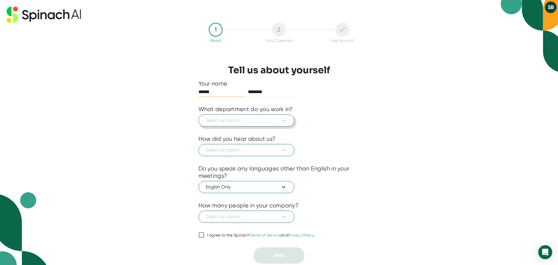
click at [280, 121] on icon at bounding box center [283, 120] width 7 height 7
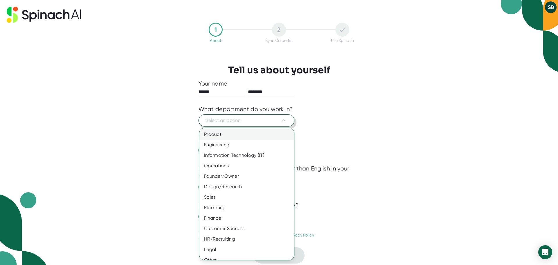
click at [245, 137] on div "Product" at bounding box center [248, 134] width 99 height 10
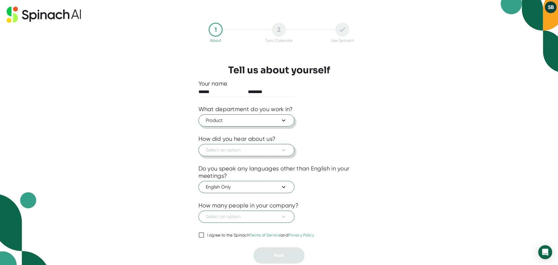
click at [277, 150] on span "Select an option" at bounding box center [246, 150] width 81 height 7
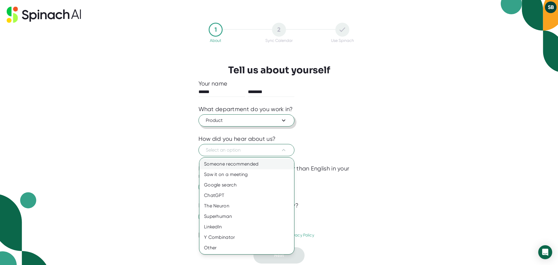
click at [262, 165] on div "Someone recommended" at bounding box center [246, 164] width 95 height 10
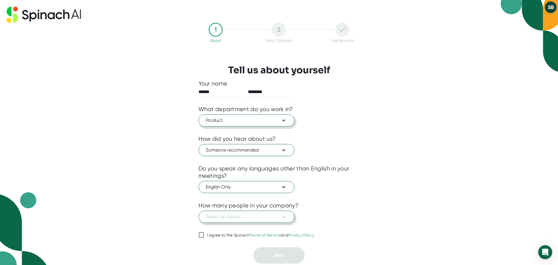
click at [288, 215] on button "Select an option" at bounding box center [247, 217] width 96 height 12
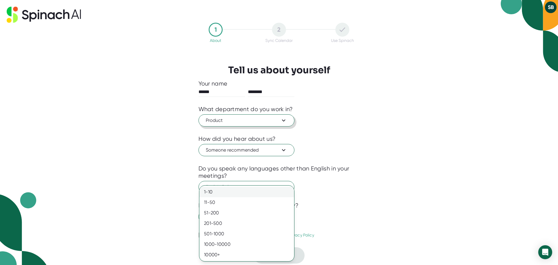
click at [263, 191] on div "1-10" at bounding box center [246, 192] width 95 height 10
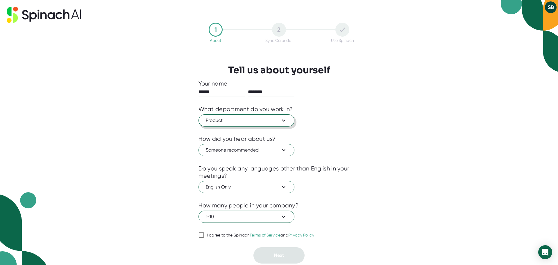
click at [202, 233] on input "I agree to the Spinach Terms of Service and Privacy Policy" at bounding box center [202, 234] width 6 height 7
checkbox input "true"
click at [279, 252] on button "Next" at bounding box center [279, 255] width 51 height 16
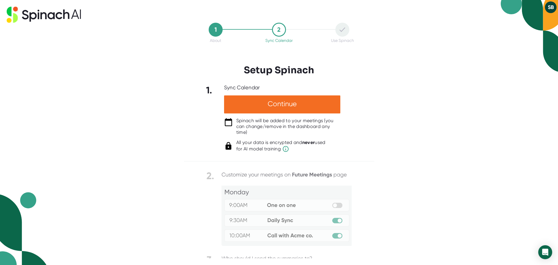
click at [549, 8] on button "SB" at bounding box center [551, 7] width 12 height 12
click at [438, 33] on div at bounding box center [279, 132] width 558 height 265
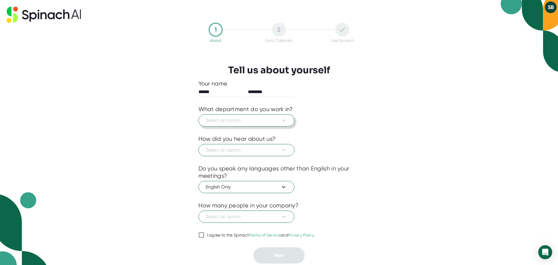
click at [280, 122] on icon at bounding box center [283, 120] width 7 height 7
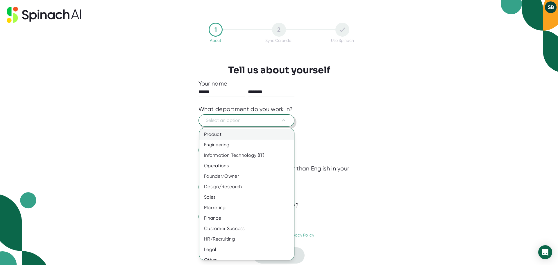
click at [267, 137] on div "Product" at bounding box center [248, 134] width 99 height 10
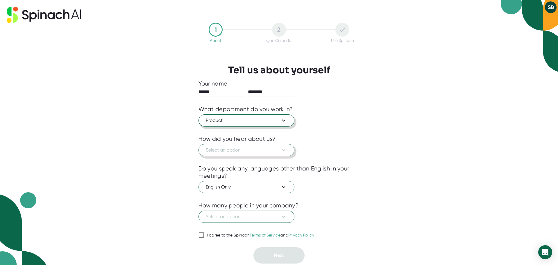
click at [252, 151] on span "Select an option" at bounding box center [246, 150] width 81 height 7
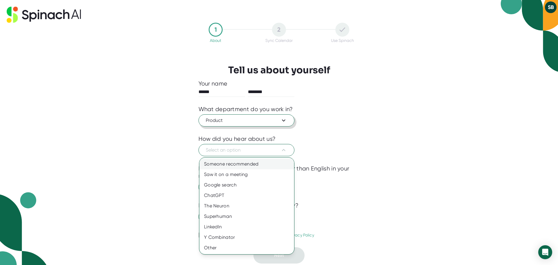
click at [244, 164] on div "Someone recommended" at bounding box center [246, 164] width 95 height 10
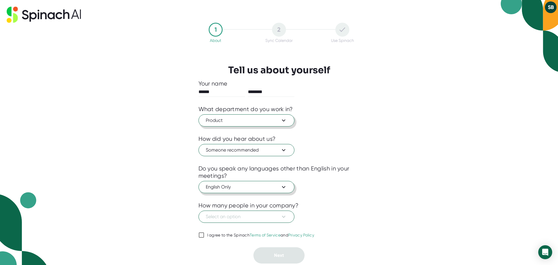
click at [244, 192] on button "English Only" at bounding box center [247, 187] width 96 height 12
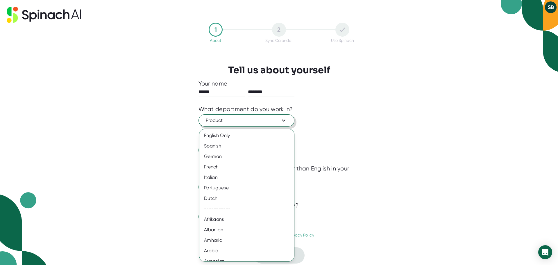
click at [350, 187] on div at bounding box center [279, 132] width 558 height 265
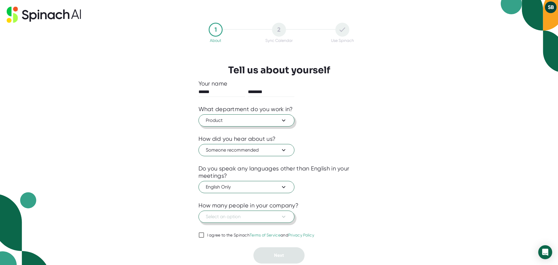
click at [284, 213] on icon at bounding box center [283, 216] width 7 height 7
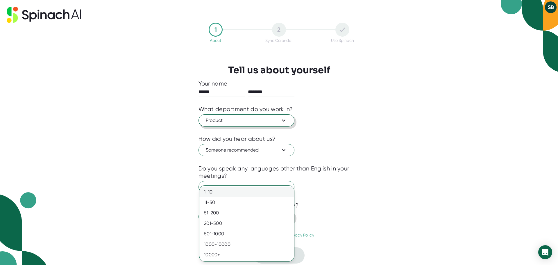
click at [263, 194] on div "1-10" at bounding box center [246, 192] width 95 height 10
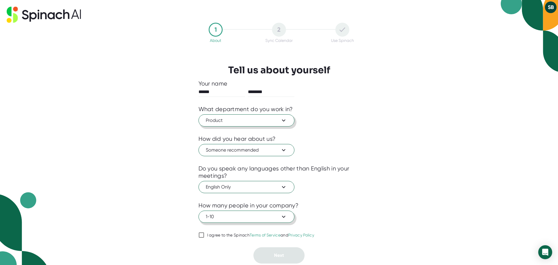
click at [231, 238] on div "Your name ****** ******** What department do you work in? Product How did you h…" at bounding box center [279, 171] width 161 height 183
click at [204, 238] on input "I agree to the Spinach Terms of Service and Privacy Policy" at bounding box center [202, 234] width 6 height 7
checkbox input "true"
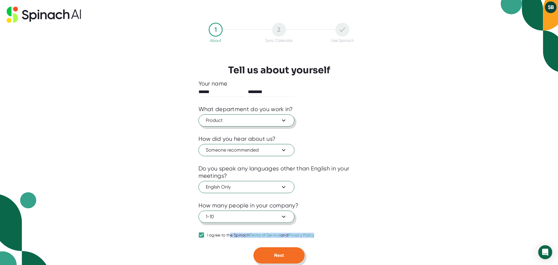
click at [270, 252] on button "Next" at bounding box center [279, 255] width 51 height 16
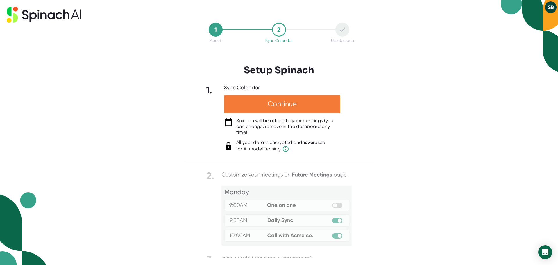
click at [318, 105] on div "Continue" at bounding box center [282, 104] width 116 height 18
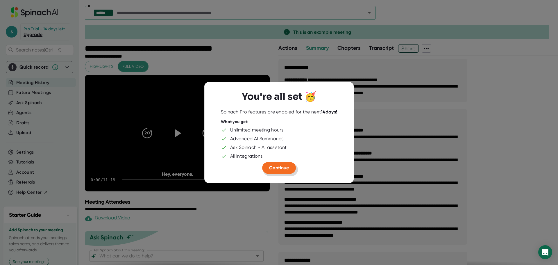
click at [283, 167] on span "Continue" at bounding box center [279, 168] width 20 height 6
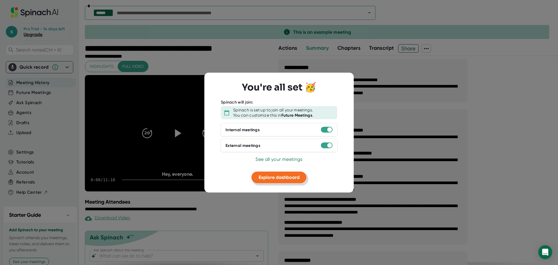
click at [289, 178] on span "Explore dashboard" at bounding box center [279, 177] width 41 height 6
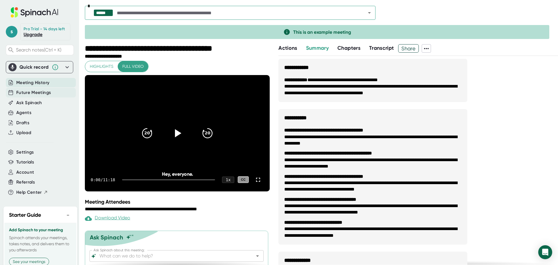
click at [36, 96] on span "Future Meetings" at bounding box center [33, 92] width 35 height 7
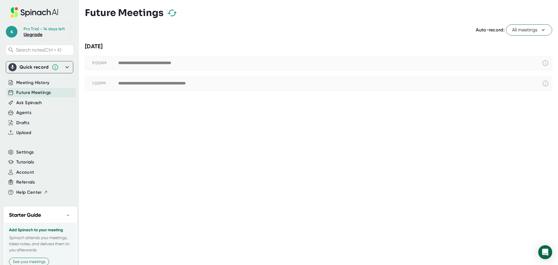
click at [195, 80] on div "**********" at bounding box center [330, 83] width 424 height 7
click at [39, 106] on span "Ask Spinach" at bounding box center [29, 102] width 26 height 7
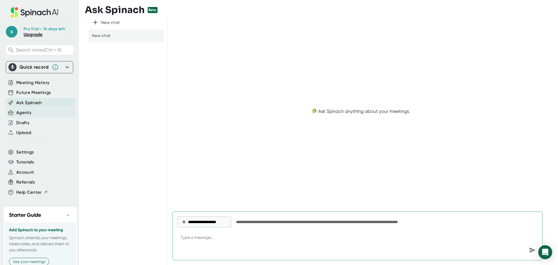
type textarea "x"
click at [31, 116] on div "Agents" at bounding box center [23, 112] width 15 height 7
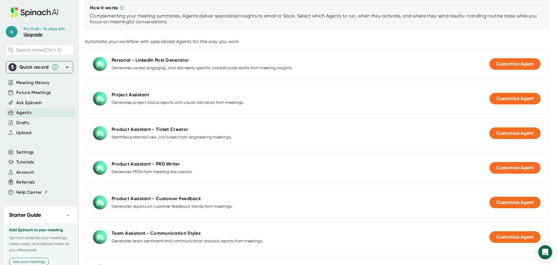
scroll to position [59, 0]
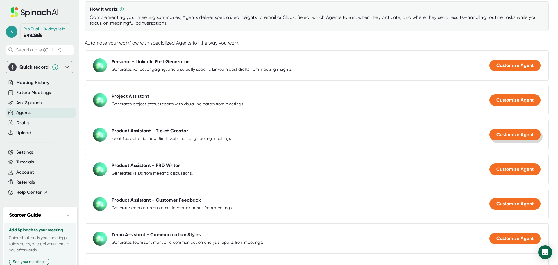
click at [520, 133] on span "Customize Agent" at bounding box center [515, 135] width 37 height 6
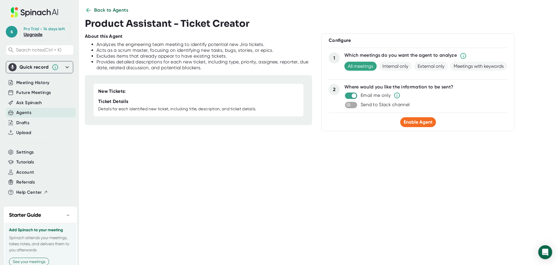
click at [353, 105] on input "checkbox" at bounding box center [348, 104] width 17 height 5
checkbox input "true"
click at [403, 114] on span "Settings" at bounding box center [401, 114] width 18 height 6
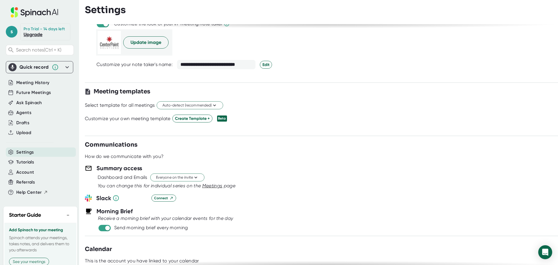
scroll to position [145, 0]
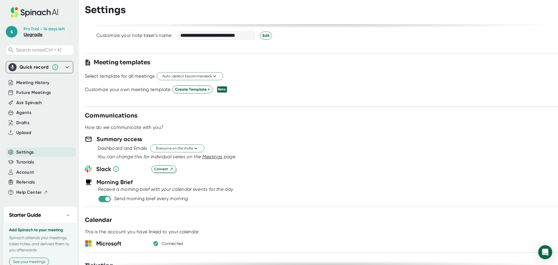
click at [157, 171] on span "Connect" at bounding box center [163, 168] width 19 height 5
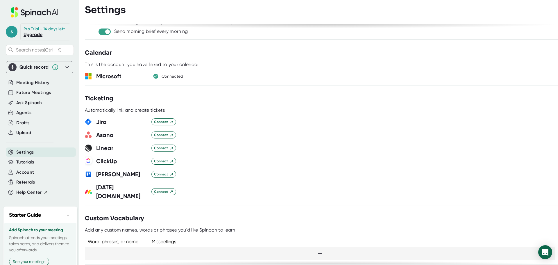
scroll to position [320, 0]
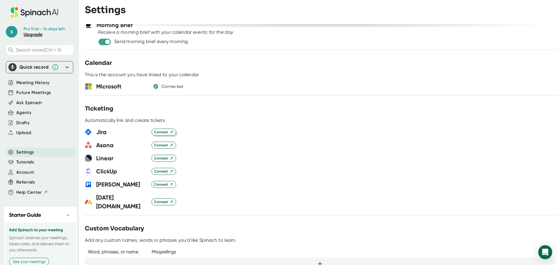
click at [166, 133] on span "Connect" at bounding box center [163, 131] width 19 height 5
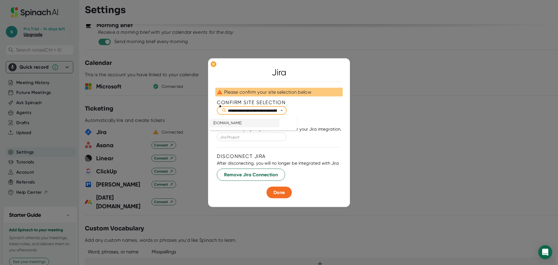
click at [269, 111] on input "**********" at bounding box center [254, 110] width 55 height 6
click at [283, 111] on icon "Close" at bounding box center [282, 110] width 2 height 1
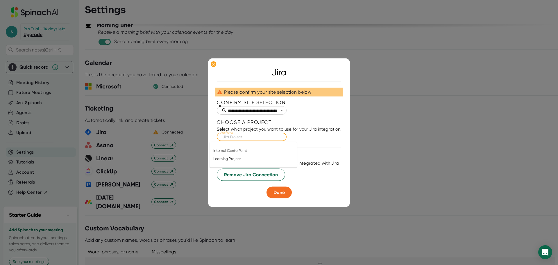
click at [274, 136] on input "Jira Project" at bounding box center [252, 136] width 60 height 6
click at [254, 160] on li "Learning Project" at bounding box center [245, 159] width 70 height 8
type input "Learning Project"
click at [282, 193] on span "Done" at bounding box center [279, 192] width 11 height 6
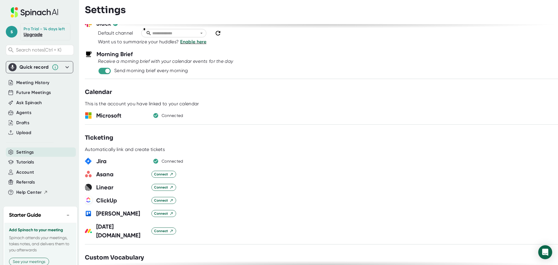
scroll to position [87, 0]
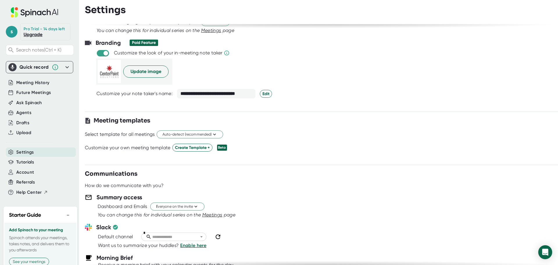
click at [191, 233] on input "text" at bounding box center [176, 236] width 50 height 6
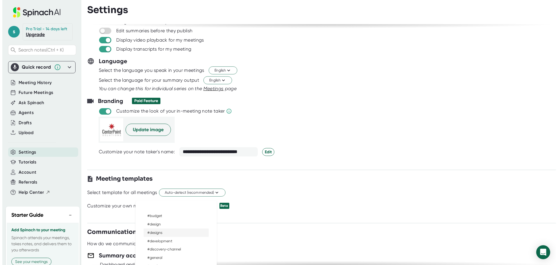
scroll to position [58, 0]
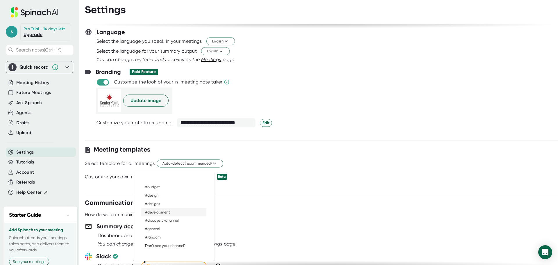
click at [186, 212] on li "#development" at bounding box center [173, 212] width 65 height 8
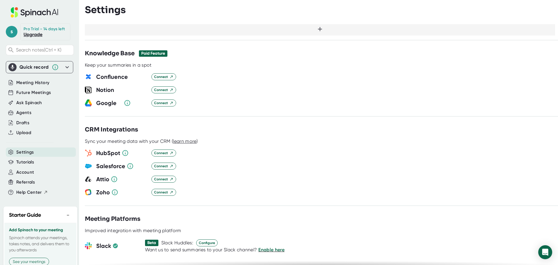
scroll to position [553, 0]
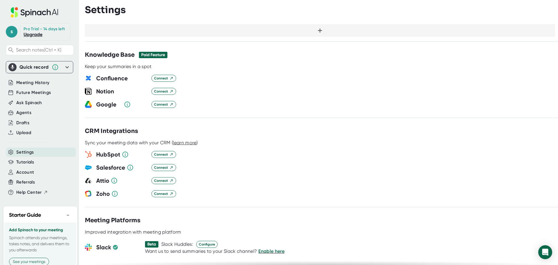
click at [64, 71] on icon at bounding box center [67, 67] width 7 height 7
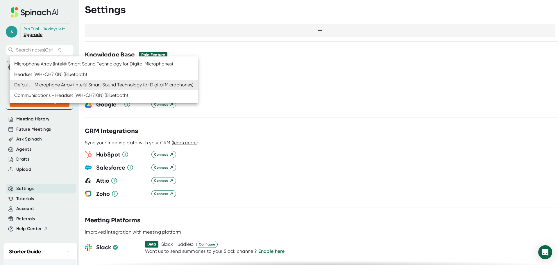
click at [61, 85] on body "**********" at bounding box center [279, 132] width 558 height 265
click at [67, 74] on li "Headset (WH-CH710N) (Bluetooth)" at bounding box center [104, 74] width 188 height 10
type input "86f81b32b30036861377588fb633b2c0c166689e012329e4b036052df20cd739"
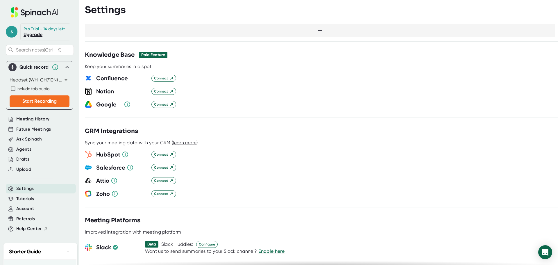
click at [364, 146] on div at bounding box center [321, 148] width 473 height 4
click at [42, 104] on span "Start Recording" at bounding box center [39, 101] width 34 height 6
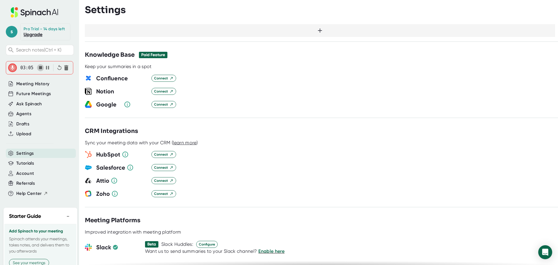
click at [38, 71] on icon "button" at bounding box center [41, 68] width 6 height 6
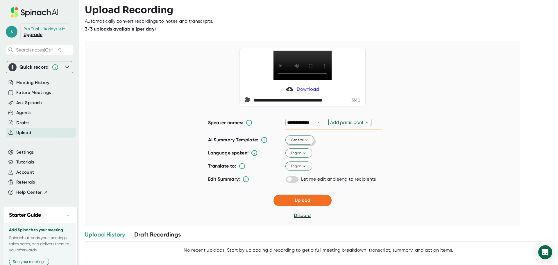
click at [308, 145] on button "General" at bounding box center [300, 139] width 29 height 9
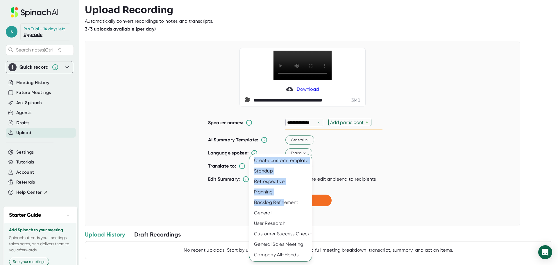
drag, startPoint x: 284, startPoint y: 206, endPoint x: 380, endPoint y: 204, distance: 96.0
click at [380, 204] on div "Create custom template Standup Retrospective Planning Backlog Refinement Genera…" at bounding box center [279, 132] width 558 height 265
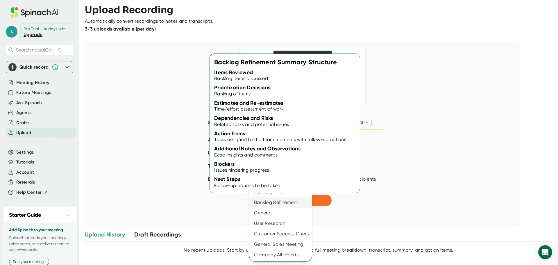
click at [290, 205] on div "Backlog Refinement" at bounding box center [280, 202] width 63 height 10
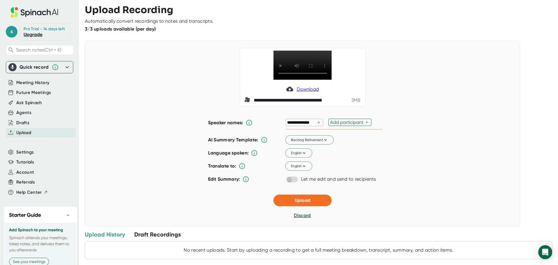
click at [310, 92] on span "Download" at bounding box center [308, 89] width 22 height 6
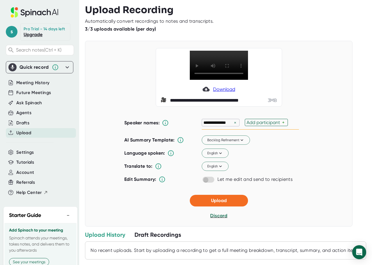
click at [320, 79] on div "**********" at bounding box center [218, 77] width 253 height 58
click at [236, 206] on button "Upload" at bounding box center [219, 201] width 58 height 12
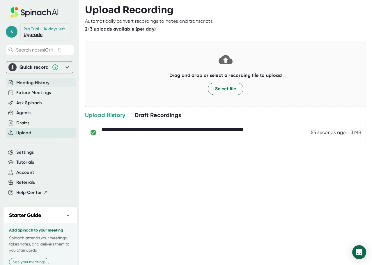
click at [42, 86] on span "Meeting History" at bounding box center [32, 82] width 33 height 7
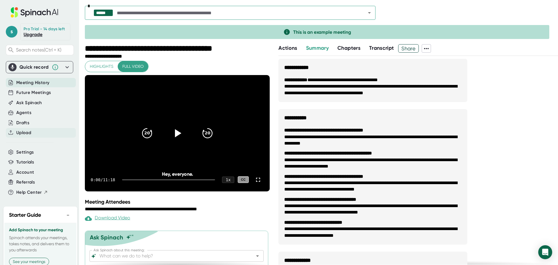
click at [40, 138] on div "Upload" at bounding box center [41, 133] width 70 height 10
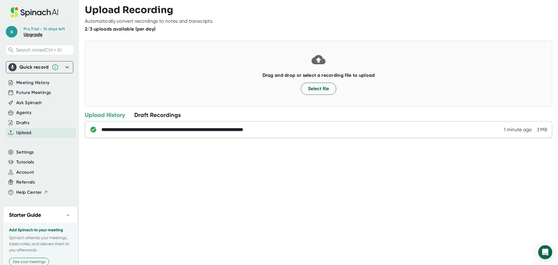
click at [244, 129] on div "**********" at bounding box center [203, 130] width 205 height 6
